Goal: Task Accomplishment & Management: Manage account settings

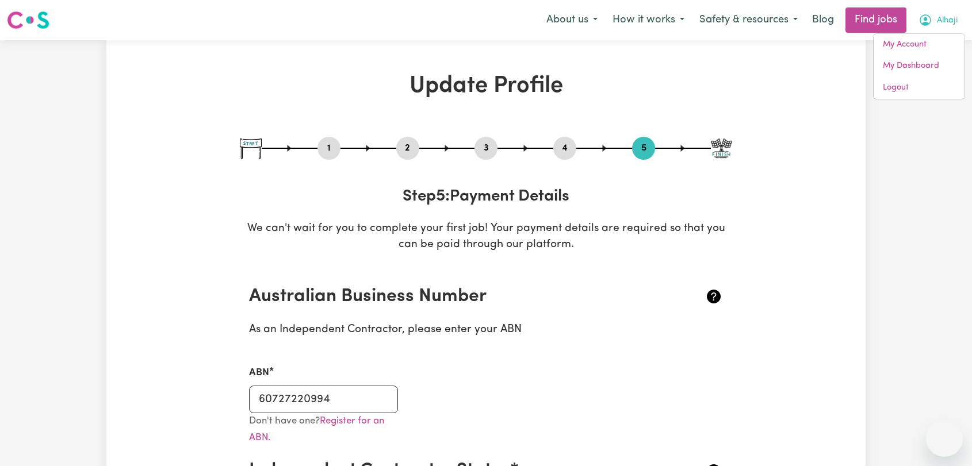
select select "I am providing services privately on my own"
click at [925, 86] on link "Logout" at bounding box center [919, 88] width 91 height 22
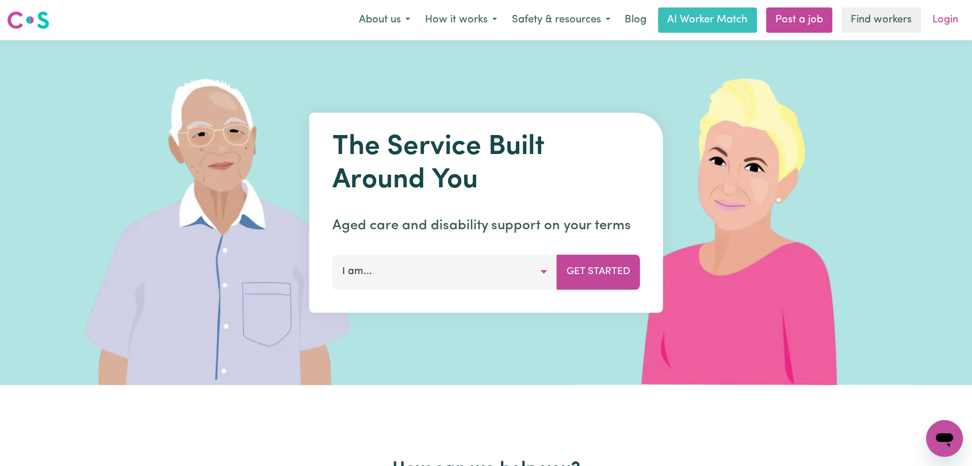
click at [944, 26] on link "Login" at bounding box center [945, 19] width 40 height 25
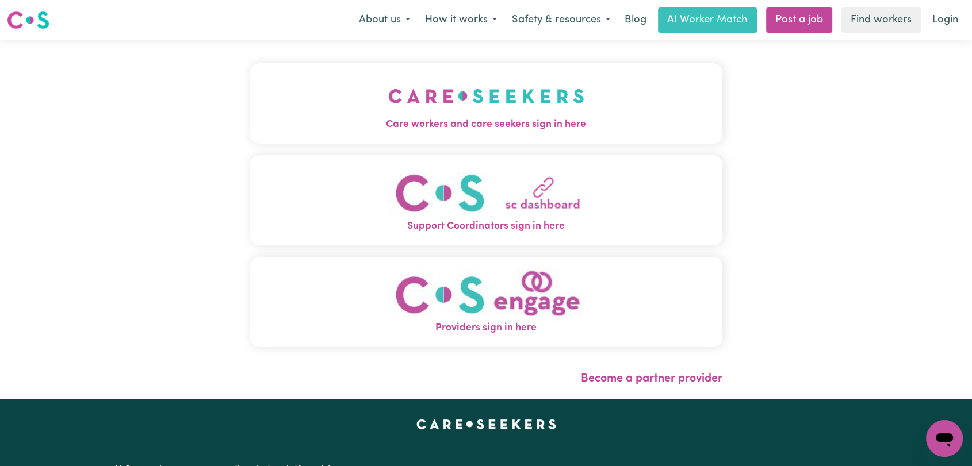
click at [535, 123] on span "Care workers and care seekers sign in here" at bounding box center [486, 124] width 472 height 15
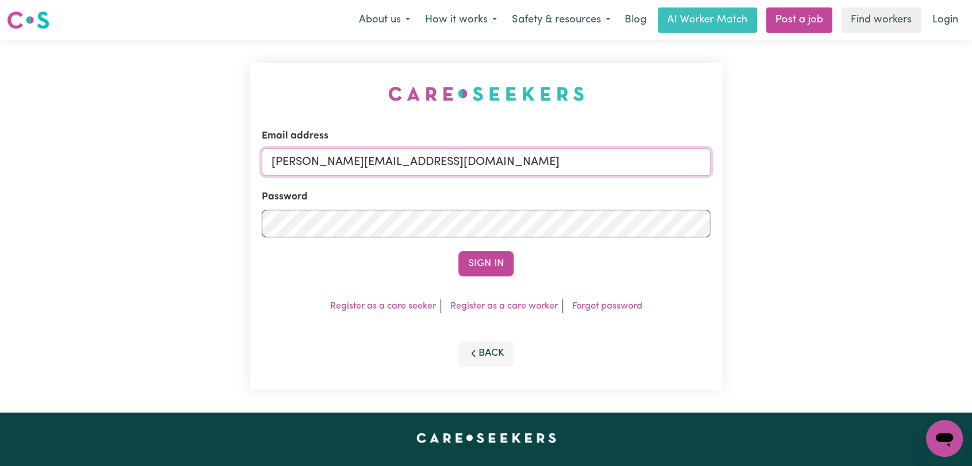
click at [527, 168] on input "[PERSON_NAME][EMAIL_ADDRESS][DOMAIN_NAME]" at bounding box center [486, 162] width 449 height 28
drag, startPoint x: 332, startPoint y: 162, endPoint x: 488, endPoint y: 181, distance: 157.0
click at [488, 181] on form "Email address Superuser~[EMAIL_ADDRESS][DOMAIN_NAME] Password Sign In" at bounding box center [486, 203] width 449 height 148
type input "Superuser~[EMAIL_ADDRESS][DOMAIN_NAME]"
click at [484, 259] on button "Sign In" at bounding box center [485, 263] width 55 height 25
